Goal: Information Seeking & Learning: Learn about a topic

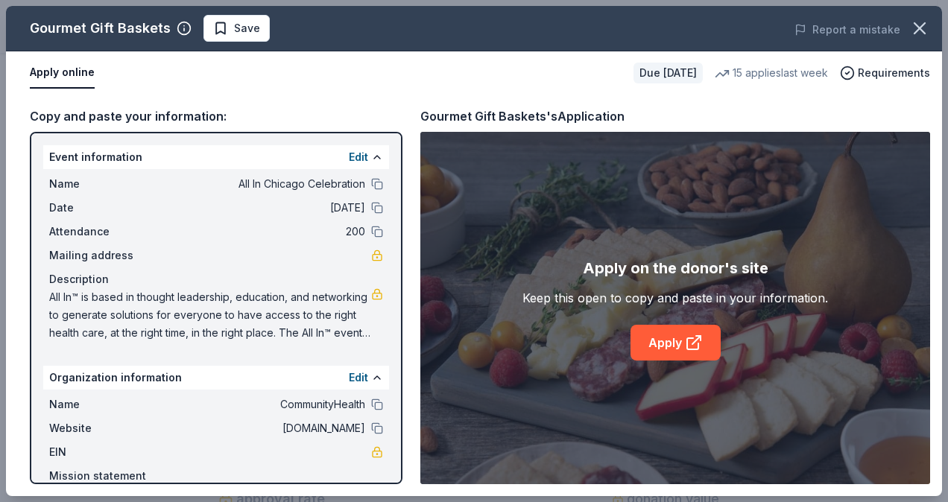
scroll to position [74, 0]
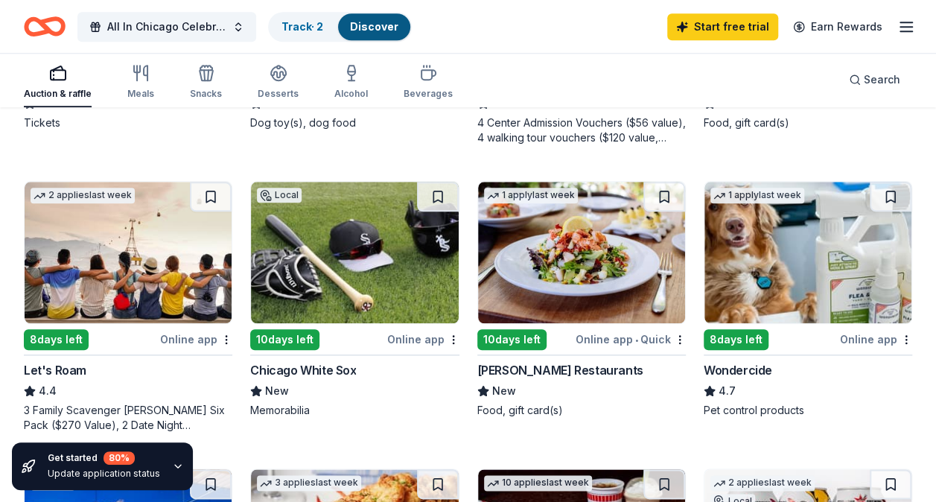
scroll to position [667, 0]
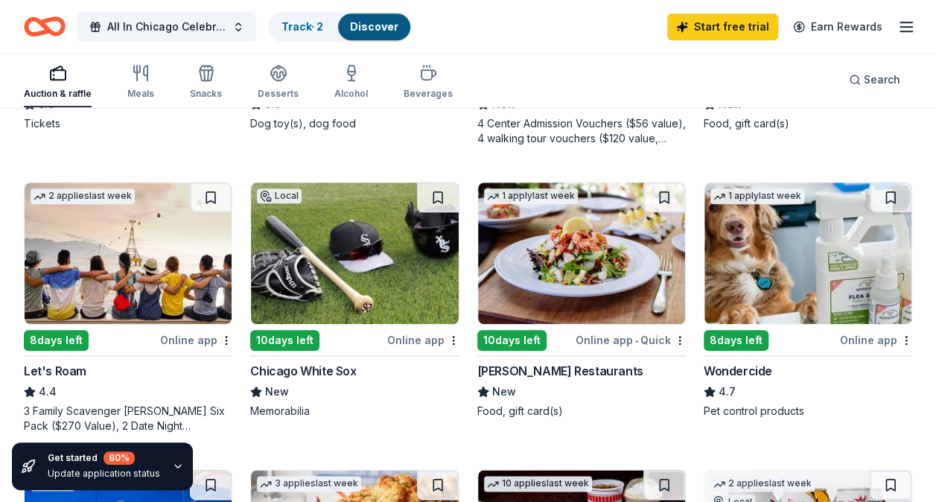
click at [299, 285] on img at bounding box center [354, 254] width 207 height 142
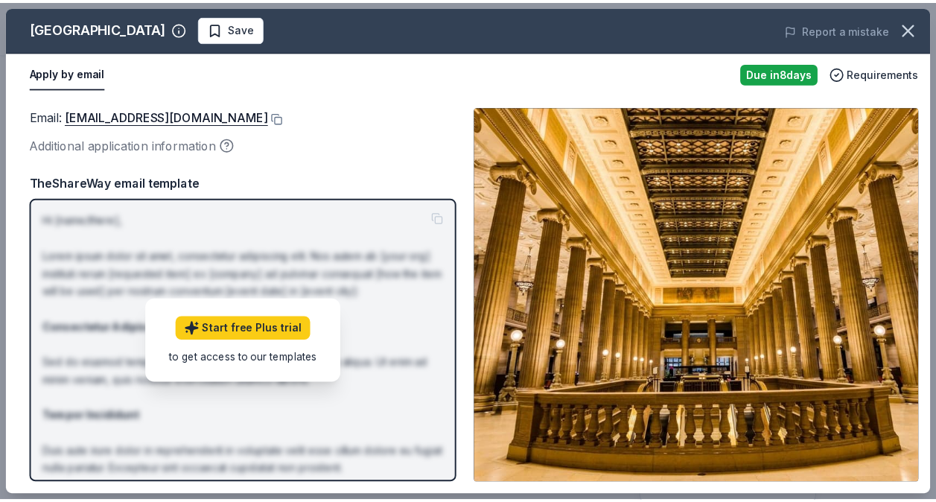
scroll to position [0, 1406]
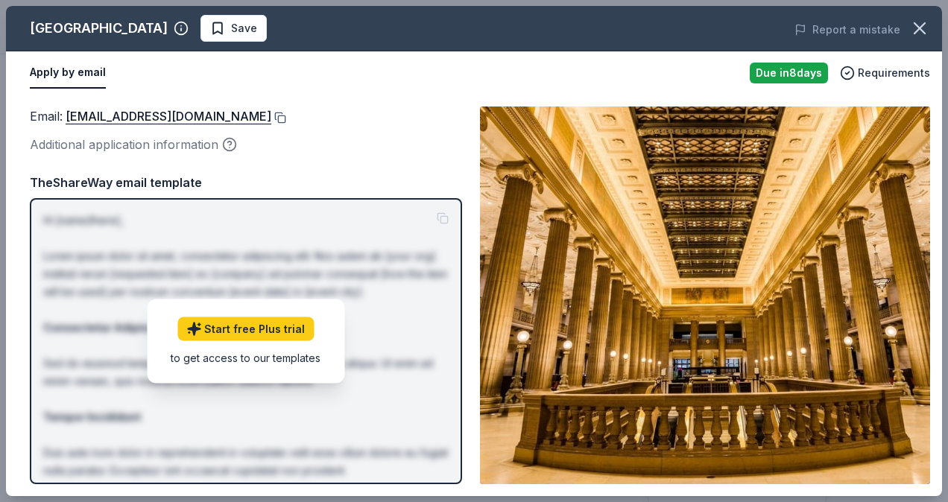
click at [278, 116] on button at bounding box center [278, 118] width 15 height 12
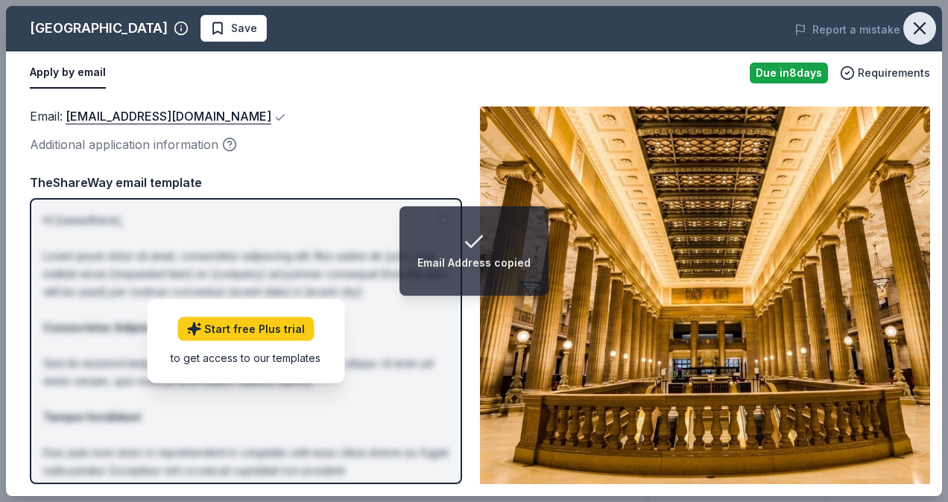
click at [927, 28] on icon "button" at bounding box center [919, 28] width 21 height 21
